Goal: Task Accomplishment & Management: Complete application form

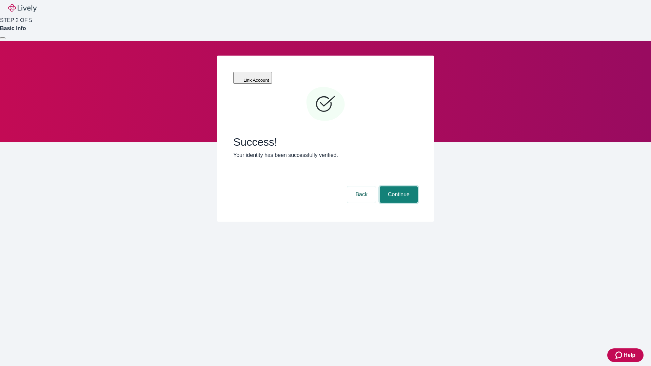
click at [397, 186] on button "Continue" at bounding box center [399, 194] width 38 height 16
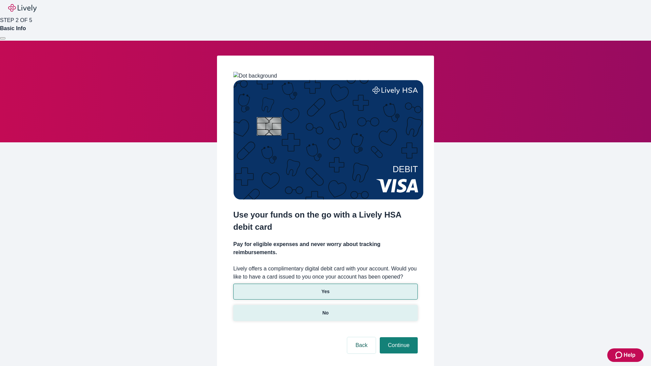
click at [325, 309] on p "No" at bounding box center [325, 312] width 6 height 7
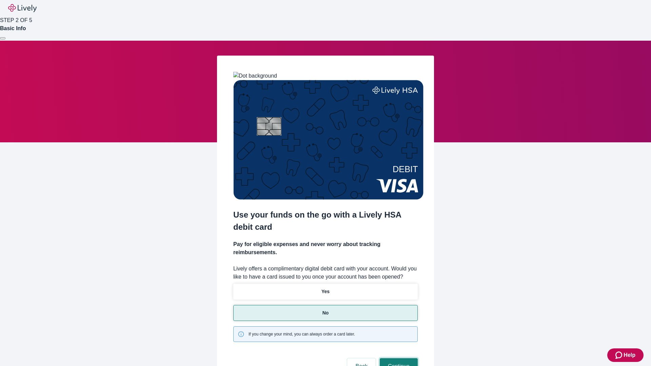
click at [397, 358] on button "Continue" at bounding box center [399, 366] width 38 height 16
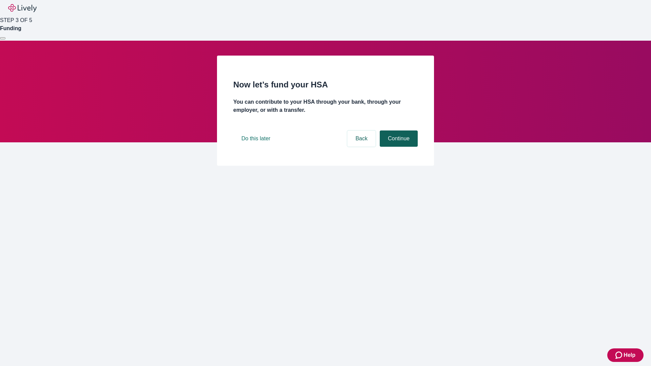
click at [397, 147] on button "Continue" at bounding box center [399, 138] width 38 height 16
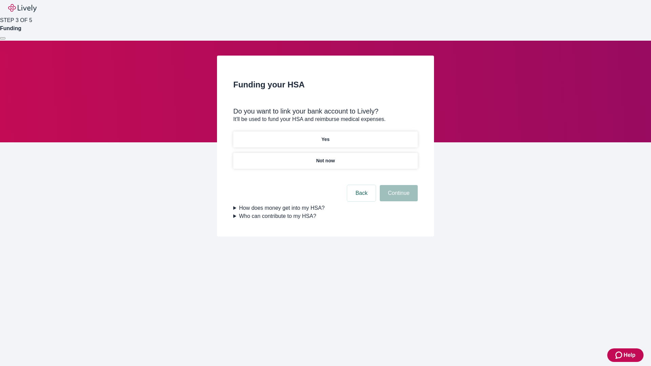
click at [325, 157] on p "Not now" at bounding box center [325, 160] width 19 height 7
click at [397, 197] on button "Continue" at bounding box center [399, 193] width 38 height 16
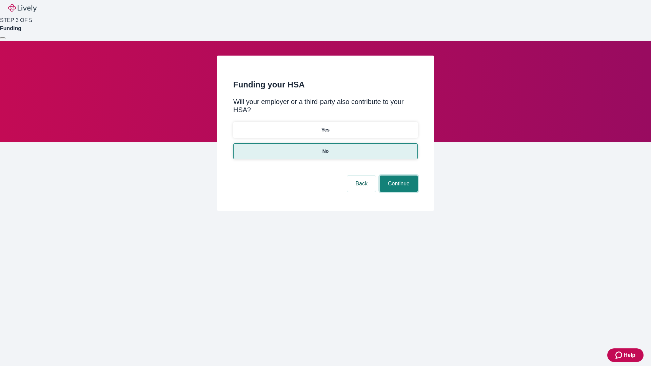
click at [397, 176] on button "Continue" at bounding box center [399, 184] width 38 height 16
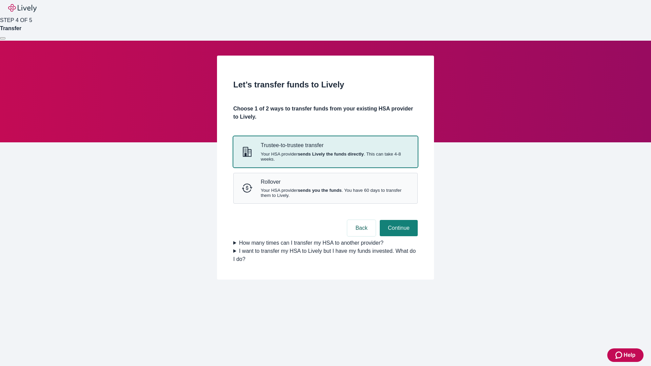
click at [325, 157] on strong "sends Lively the funds directly" at bounding box center [331, 153] width 66 height 5
click at [397, 236] on button "Continue" at bounding box center [399, 228] width 38 height 16
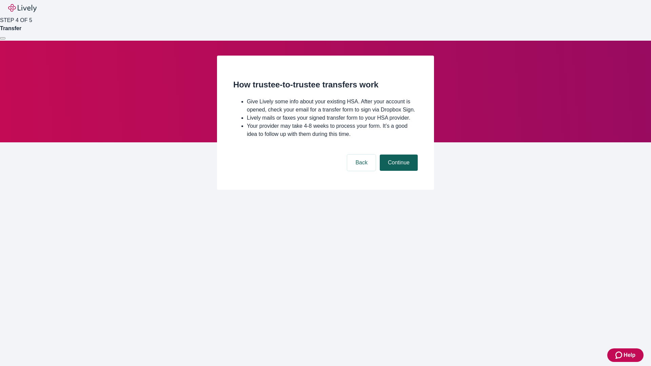
click at [397, 171] on button "Continue" at bounding box center [399, 163] width 38 height 16
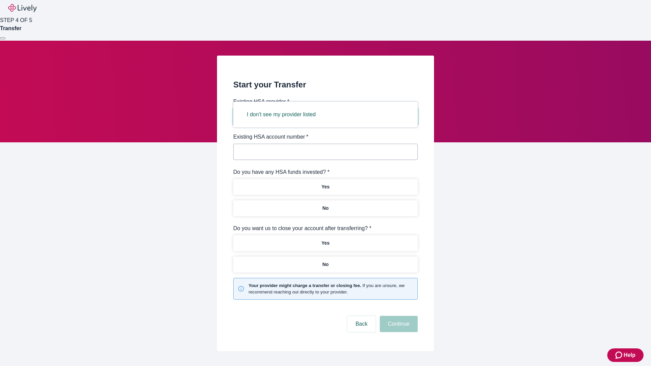
click at [283, 115] on button "I don't see my provider listed" at bounding box center [281, 114] width 85 height 16
type input "Other"
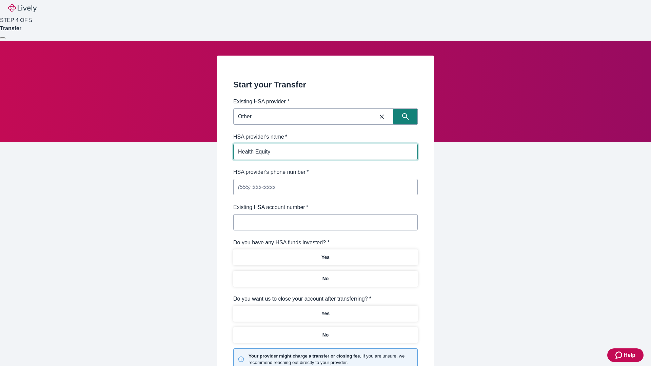
type input "Health Equity"
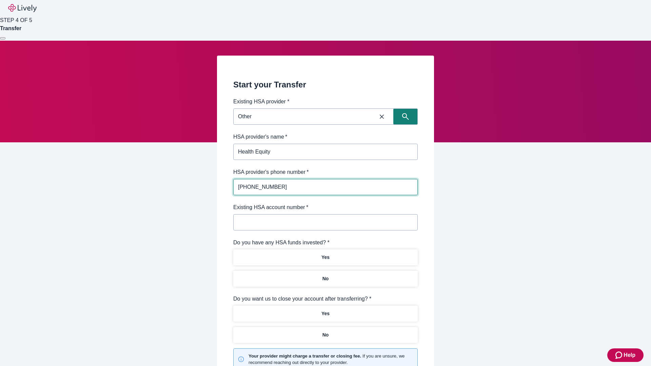
type input "(434) 343-4344"
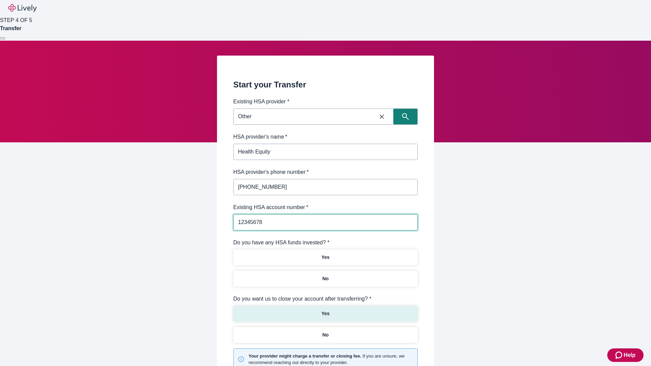
type input "12345678"
click at [325, 275] on p "No" at bounding box center [325, 278] width 6 height 7
click at [325, 310] on p "Yes" at bounding box center [325, 313] width 8 height 7
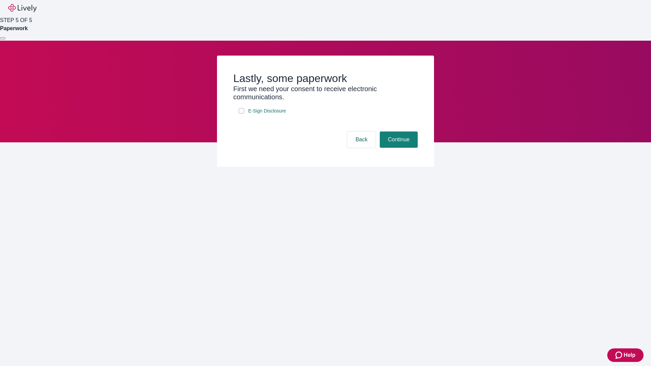
click at [241, 114] on input "E-Sign Disclosure" at bounding box center [241, 110] width 5 height 5
checkbox input "true"
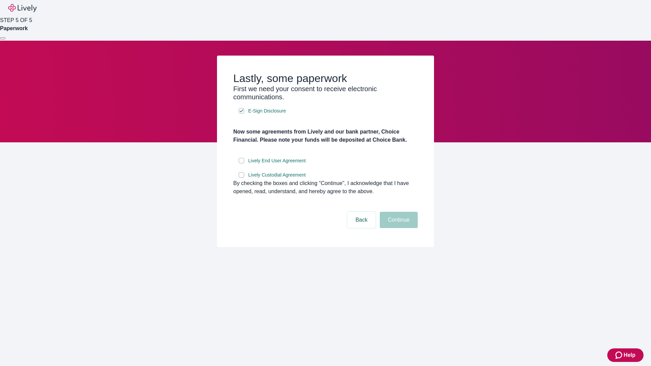
click at [241, 163] on input "Lively End User Agreement" at bounding box center [241, 160] width 5 height 5
checkbox input "true"
click at [241, 178] on input "Lively Custodial Agreement" at bounding box center [241, 174] width 5 height 5
checkbox input "true"
click at [397, 228] on button "Continue" at bounding box center [399, 220] width 38 height 16
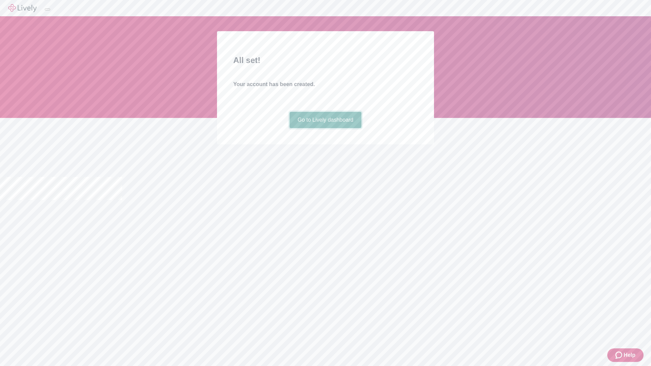
click at [325, 128] on link "Go to Lively dashboard" at bounding box center [325, 120] width 72 height 16
